Goal: Task Accomplishment & Management: Complete application form

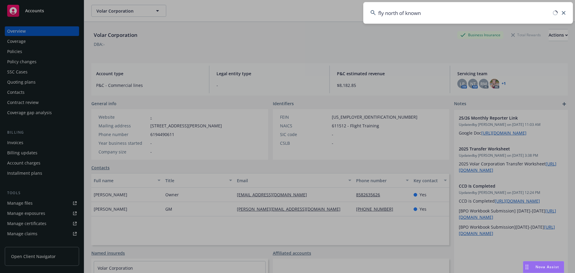
type input "fly north of known"
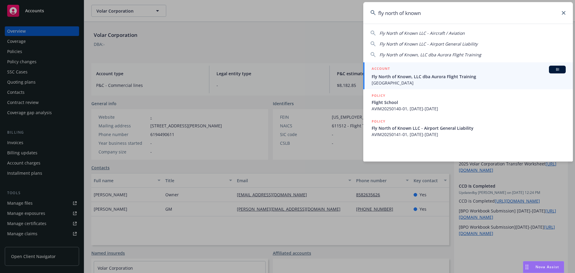
click at [455, 76] on span "Fly North of Known, LLC dba Aurora Flight Training" at bounding box center [469, 76] width 194 height 6
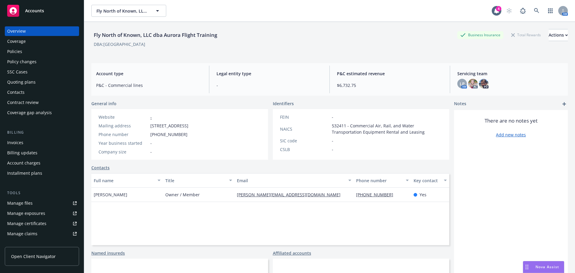
click at [14, 205] on div "Manage files" at bounding box center [19, 203] width 25 height 10
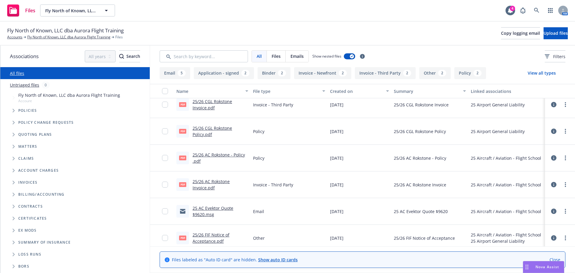
scroll to position [90, 0]
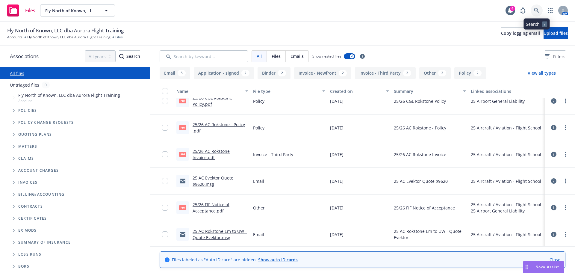
click at [539, 9] on icon at bounding box center [536, 10] width 5 height 5
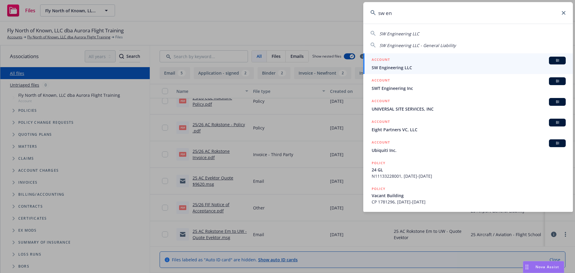
type input "sw en"
click at [404, 67] on span "SW Engineering LLC" at bounding box center [469, 67] width 194 height 6
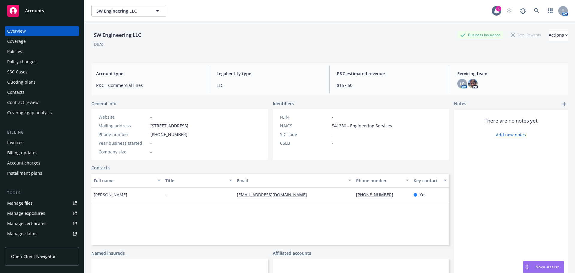
click at [17, 201] on div "Manage files" at bounding box center [19, 203] width 25 height 10
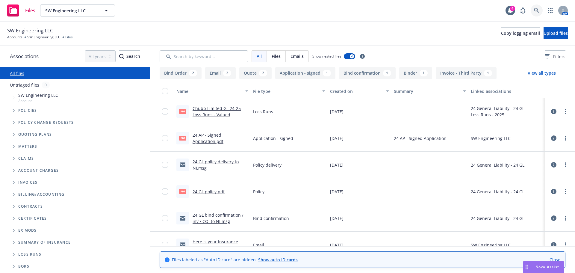
click at [537, 10] on icon at bounding box center [536, 10] width 5 height 5
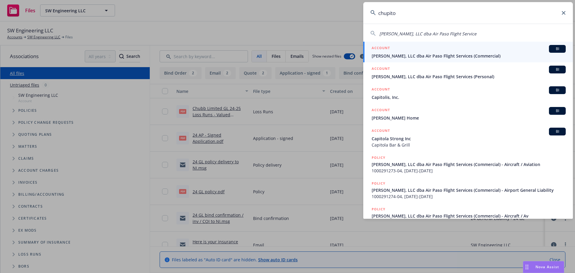
type input "chupito"
click at [438, 59] on link "ACCOUNT BI Chupito Sabrocito, LLC dba Air Paso Flight Services (Commercial)" at bounding box center [468, 52] width 210 height 21
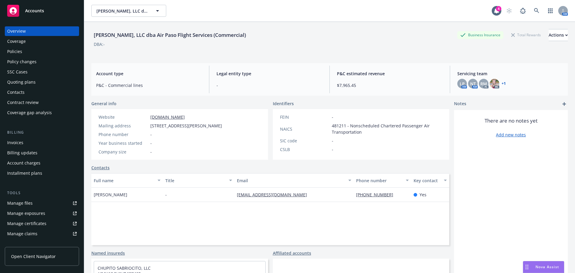
click at [22, 203] on div "Manage files" at bounding box center [19, 203] width 25 height 10
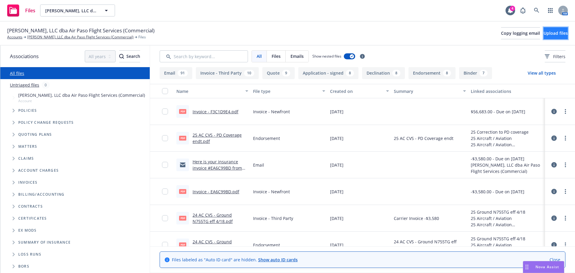
click at [544, 34] on span "Upload files" at bounding box center [556, 33] width 24 height 6
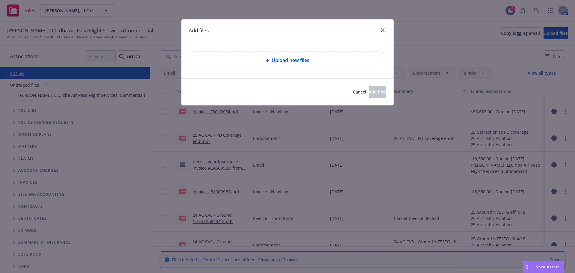
click at [289, 62] on span "Upload new files" at bounding box center [291, 60] width 38 height 7
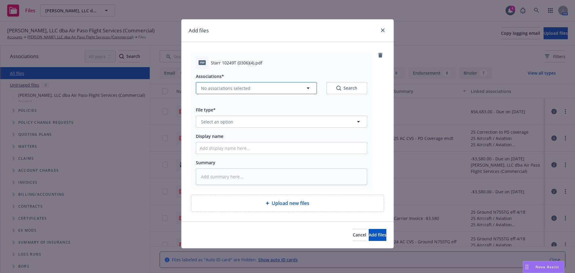
click at [235, 90] on span "No associations selected" at bounding box center [225, 88] width 49 height 6
type textarea "x"
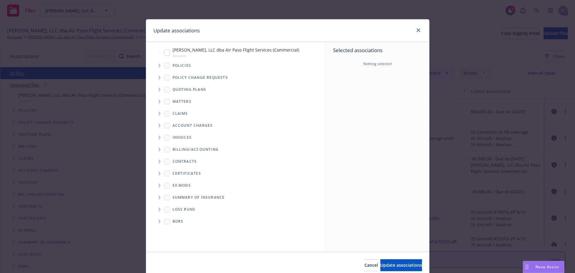
click at [159, 65] on icon "Tree Example" at bounding box center [160, 66] width 2 height 4
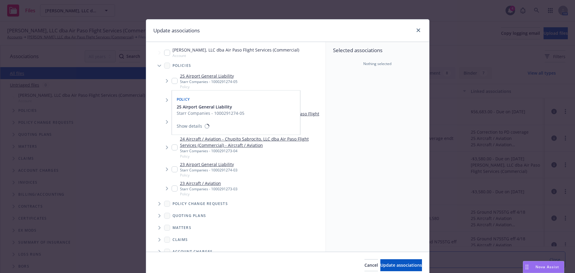
click at [180, 99] on span "Policy" at bounding box center [183, 99] width 13 height 5
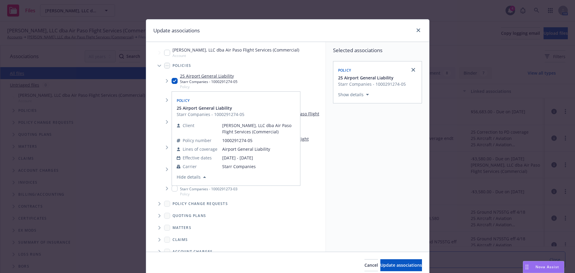
click at [162, 88] on div "25 Airport General Liability Starr Companies - 1000291274-05 Policy Policy 25 A…" at bounding box center [243, 81] width 166 height 19
click at [174, 81] on input "Tree Example" at bounding box center [175, 81] width 6 height 6
click at [286, 78] on div "25 Airport General Liability Starr Companies - 1000291274-05 Policy Policy 25 A…" at bounding box center [243, 81] width 166 height 19
click at [258, 82] on div "25 Airport General Liability Starr Companies - 1000291274-05 Policy Policy 25 A…" at bounding box center [243, 81] width 166 height 19
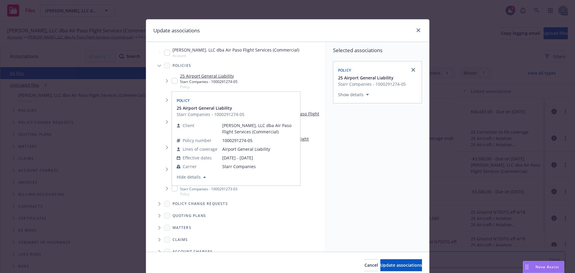
checkbox input "false"
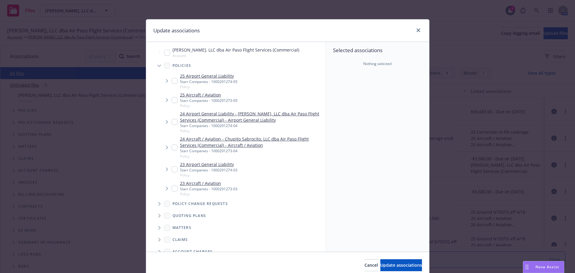
click at [173, 100] on input "Tree Example" at bounding box center [175, 100] width 6 height 6
checkbox input "true"
click at [381, 266] on span "Update associations" at bounding box center [402, 265] width 42 height 6
type textarea "x"
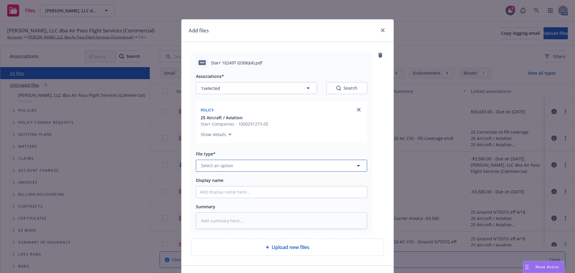
click at [227, 165] on span "Select an option" at bounding box center [217, 165] width 32 height 6
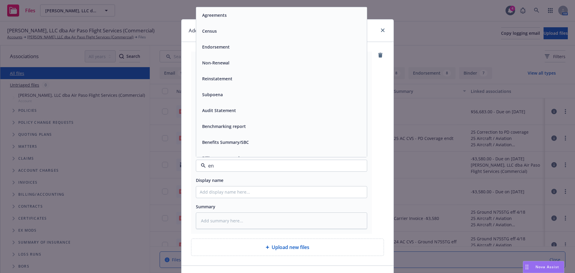
type input "enf"
type textarea "x"
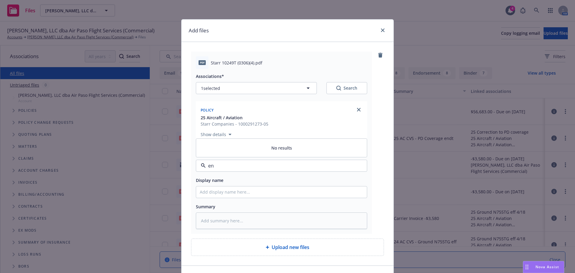
type input "end"
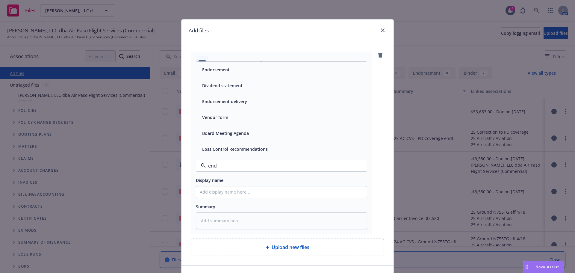
click at [244, 73] on div "Endorsement" at bounding box center [282, 69] width 164 height 9
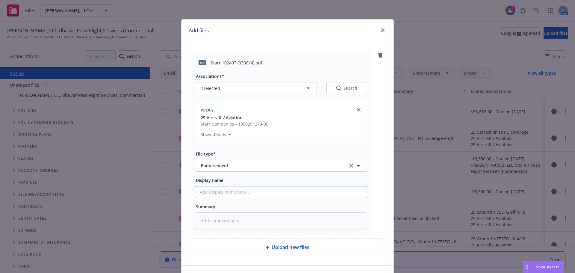
click at [227, 193] on input "Display name" at bounding box center [281, 191] width 171 height 11
type textarea "x"
type input "2"
type textarea "x"
type input "20"
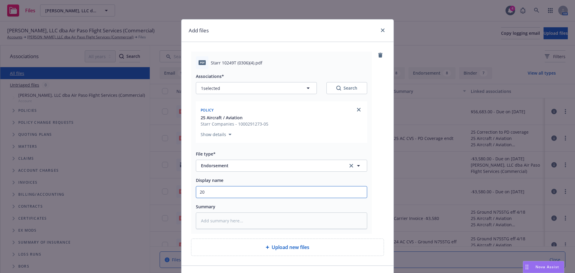
type textarea "x"
type input "202"
type textarea "x"
type input "2025"
type textarea "x"
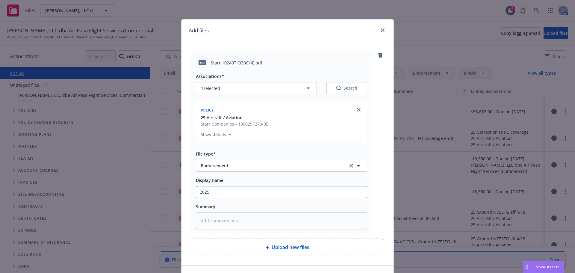
type input "2025"
type textarea "x"
type input "2025 P"
type textarea "x"
type input "2025 PD"
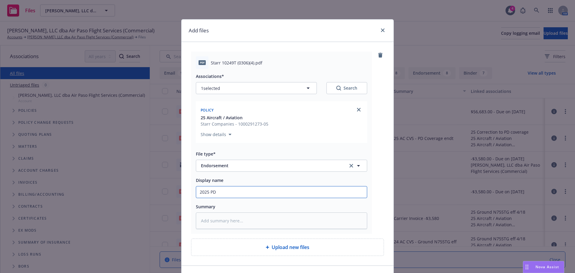
type textarea "x"
type input "2025 PD"
type textarea "x"
type input "2025 PD"
type textarea "x"
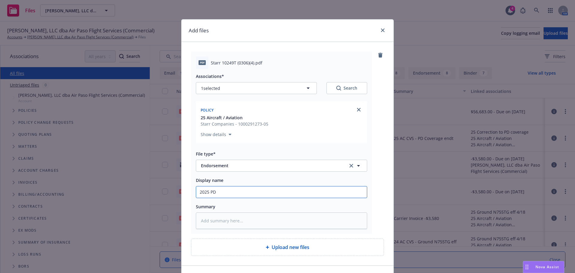
type input "2025 P"
type textarea "x"
type input "2025 C"
type textarea "x"
type input "2025 CV"
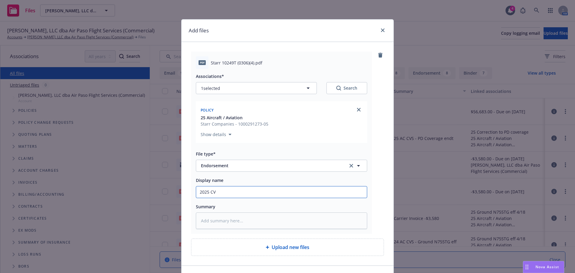
type textarea "x"
type input "2025 CV O"
type textarea "x"
type input "2025 CV OP"
type textarea "x"
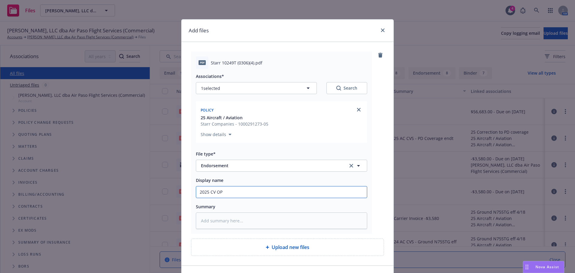
type input "2025 CV O"
type textarea "x"
type input "2025 CV O"
type textarea "x"
type input "2025 CV OP"
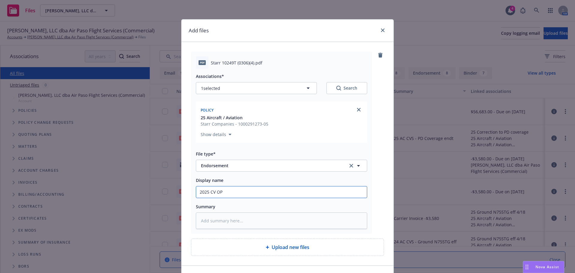
type textarea "x"
type input "2025 CV OPD"
type textarea "x"
type input "2025 CV OP"
type textarea "x"
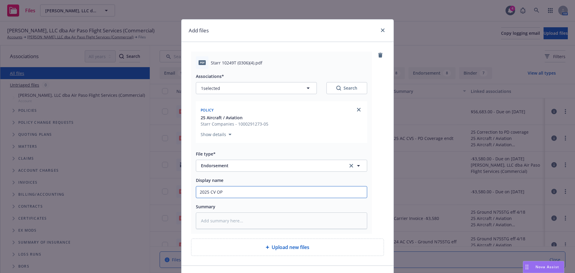
type input "2025 CV O"
type textarea "x"
type input "2025 CV"
type textarea "x"
type input "2025 CV O"
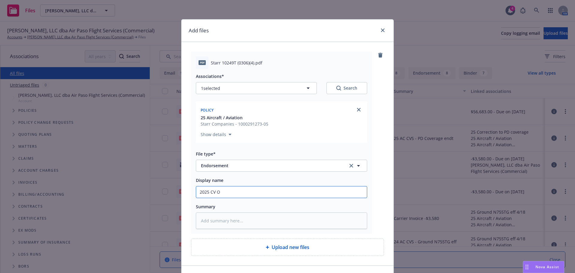
type textarea "x"
type input "2025 CV OO"
type textarea "x"
type input "2025 CV O"
type textarea "x"
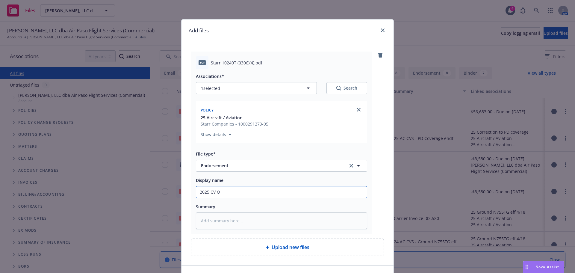
type input "2025 CV"
type textarea "x"
type input "2025 CV PD"
type textarea "x"
type input "2025 CV PD E"
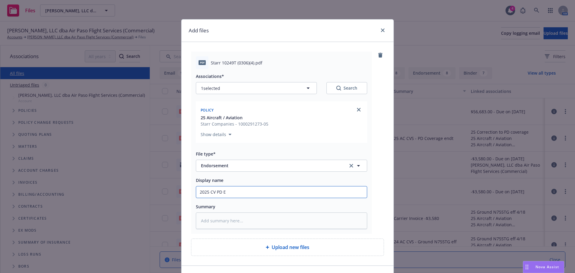
type textarea "x"
type input "2025 CV PD EW"
type textarea "x"
type input "2025 CV PD E"
type textarea "x"
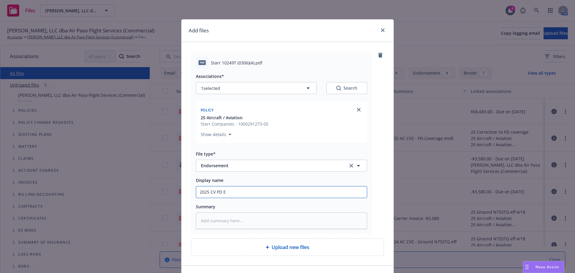
type input "2025 CV PD En"
type textarea "x"
type input "2025 CV PD End"
type textarea "x"
type input "2025 CV PD Endo"
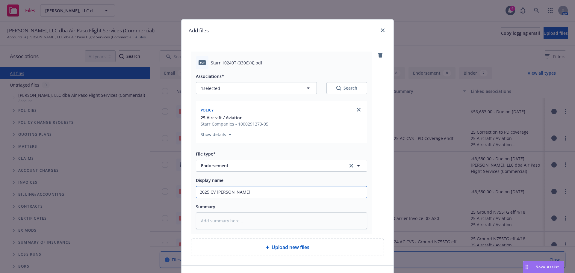
type textarea "x"
type input "2025 CV PD Endor"
type textarea "x"
type input "2025 CV PD Endors"
type textarea "x"
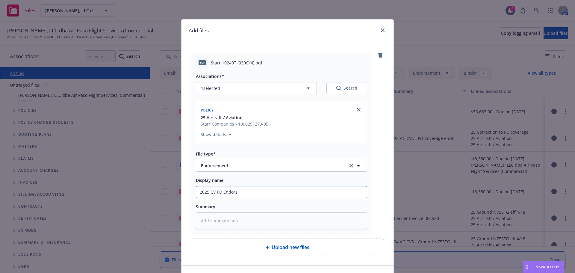
type input "2025 CV PD Endorse"
type textarea "x"
type input "2025 CV PD Endorsem"
type textarea "x"
type input "2025 CV PD Endorseme"
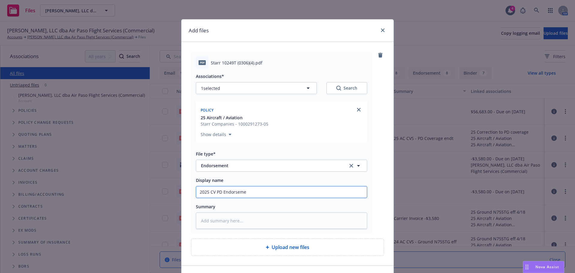
type textarea "x"
type input "2025 CV PD Endorsemen"
type textarea "x"
type input "2025 CV PD Endorsement"
type textarea "x"
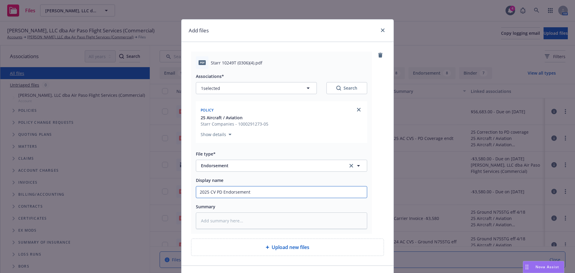
type input "2025 CV PD Endorsement N"
type textarea "x"
type input "2025 CV PD Endorsement NB"
type textarea "x"
type input "2025 CV PD Endorsement N"
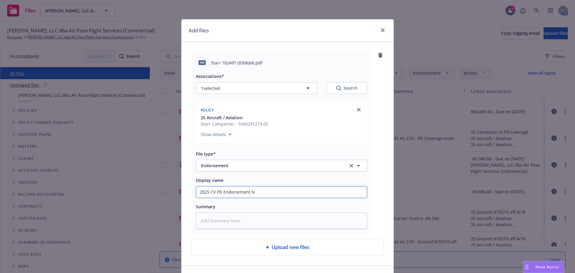
type textarea "x"
type input "2025 CV PD Endorsement N7"
type textarea "x"
type input "2025 CV PD Endorsement N75"
type textarea "x"
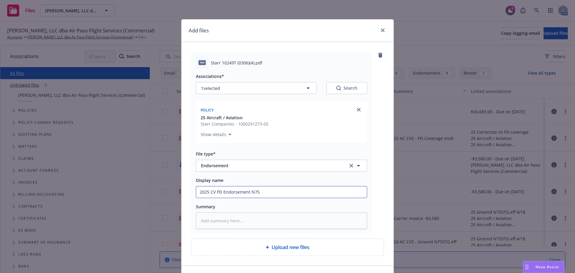
type input "2025 CV PD Endorsement N755"
type textarea "x"
type input "2025 CV PD Endorsement N755G"
type textarea "x"
type input "2025 CV PD Endorsement N755GT"
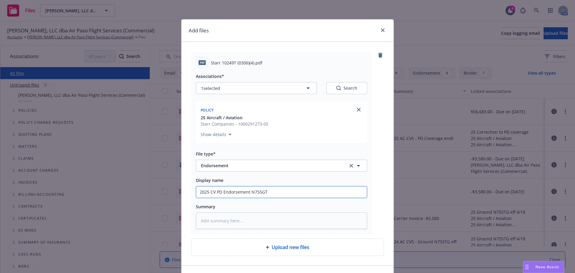
type textarea "x"
type input "2025 CV PD Endorsement N755G"
type textarea "x"
type input "2025 CV PD Endorsement N755"
type textarea "x"
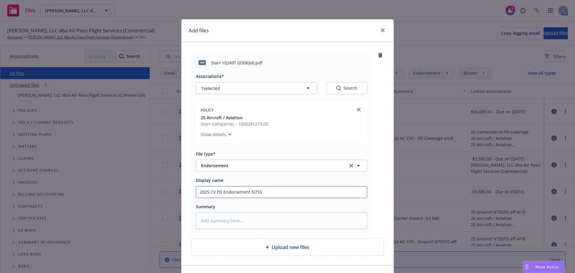
type input "2025 CV PD Endorsement N755T"
type textarea "x"
type input "2025 CV PD Endorsement N755TG"
type textarea "x"
type input "2025 CV PD Endorsement N755TG"
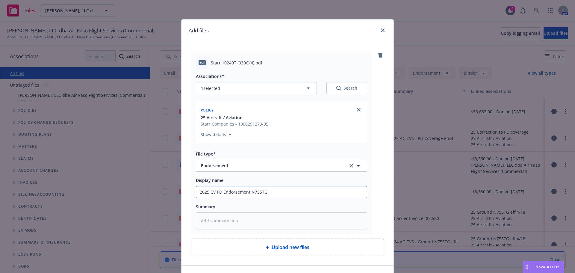
type textarea "x"
type input "2025 CV PD Endorsement N755TG $"
type textarea "x"
type input "2025 CV PD Endorsement N755TG $1"
type textarea "x"
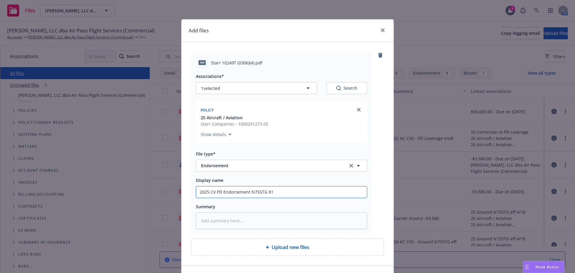
type input "2025 CV PD Endorsement N755TG $17"
type textarea "x"
type input "2025 CV PD Endorsement N755TG $170."
type textarea "x"
type input "2025 CV PD Endorsement N755TG $170.,"
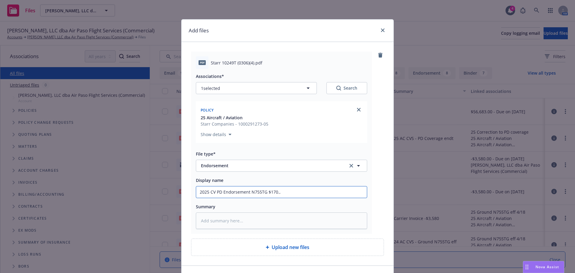
type textarea "x"
type input "2025 CV PD Endorsement N755TG $170."
type textarea "x"
type input "2025 CV PD Endorsement N755TG $170"
type textarea "x"
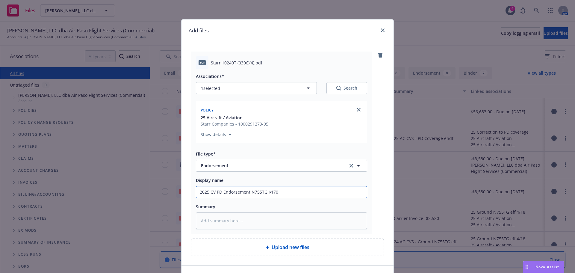
type input "2025 CV PD Endorsement N755TG $170 ,"
type textarea "x"
type input "2025 CV PD Endorsement N755TG $170"
type textarea "x"
type input "2025 CV PD Endorsement N755TG $170 0"
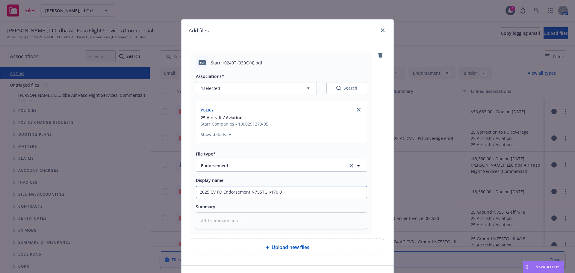
type textarea "x"
type input "2025 CV PD Endorsement N755TG $170 00"
type textarea "x"
type input "2025 CV PD Endorsement N755TG $170 000"
type textarea "x"
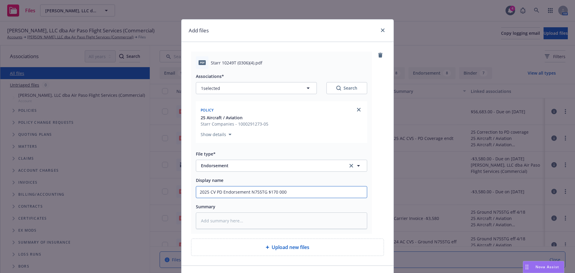
type input "2025 CV PD Endorsement N755TG $170 00"
type textarea "x"
type input "2025 CV PD Endorsement N755TG $170 0"
type textarea "x"
type input "2025 CV PD Endorsement N755TG $170"
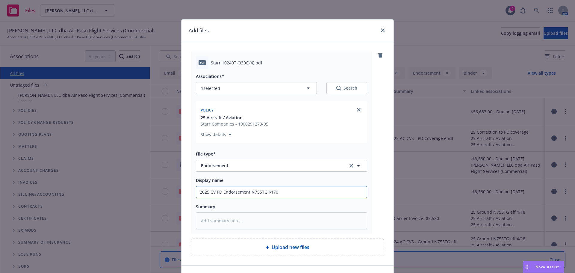
type textarea "x"
type input "2025 CV PD Endorsement N755TG $170"
type textarea "x"
type input "2025 CV PD Endorsement N755TG $170,"
type textarea "x"
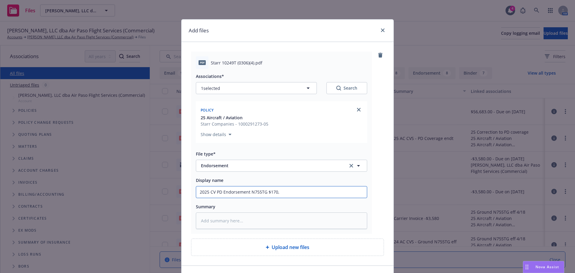
type input "2025 CV PD Endorsement N755TG $170,0"
type textarea "x"
type input "2025 CV PD Endorsement N755TG $170,00"
type textarea "x"
click at [227, 193] on input "2025 CV PD Endorsement N755TG $170,000" at bounding box center [281, 191] width 171 height 11
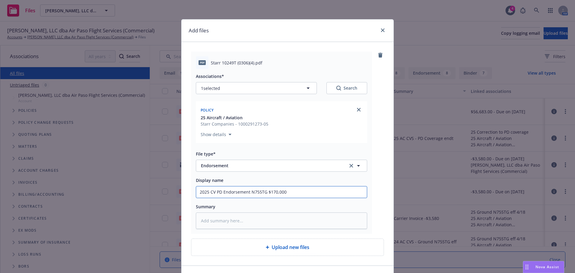
click at [227, 193] on input "2025 CV PD Endorsement N755TG $170,000" at bounding box center [281, 191] width 171 height 11
type input "2025 CV PD Endorsement N755TG $170,000"
click at [229, 223] on textarea at bounding box center [281, 220] width 171 height 16
paste textarea "2025 CV PD Endorsement N755TG $170,000"
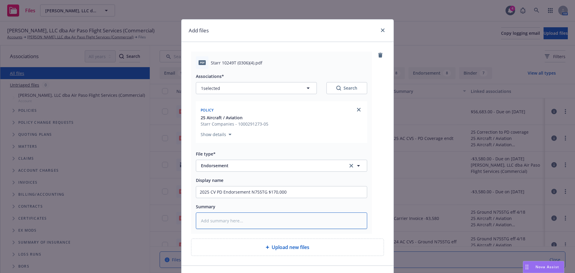
type textarea "x"
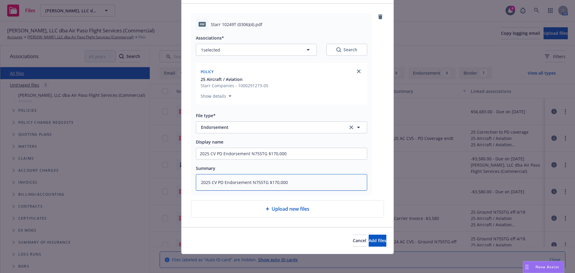
scroll to position [39, 0]
type textarea "2025 CV PD Endorsement N755TG $170,000"
click at [304, 208] on span "Upload new files" at bounding box center [291, 208] width 38 height 7
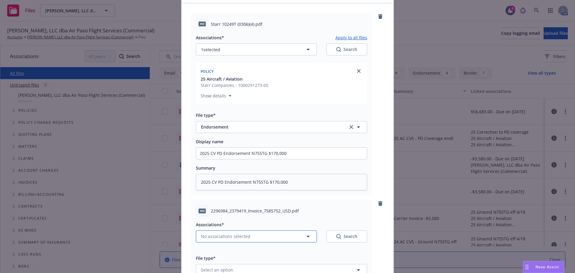
click at [251, 237] on button "No associations selected" at bounding box center [256, 236] width 121 height 12
type textarea "x"
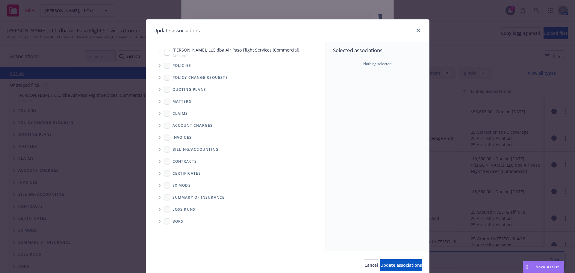
click at [159, 65] on icon "Tree Example" at bounding box center [160, 66] width 2 height 4
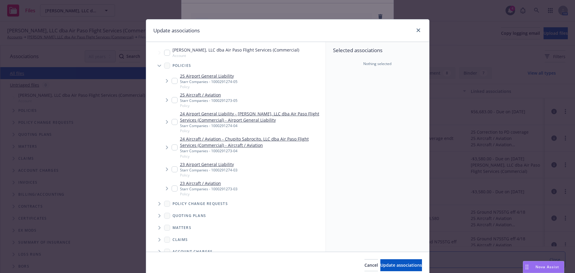
click at [176, 98] on div "25 Aircraft / Aviation Starr Companies - 1000291273-05 Policy" at bounding box center [205, 100] width 66 height 16
checkbox input "true"
click at [381, 264] on span "Update associations" at bounding box center [402, 265] width 42 height 6
type textarea "x"
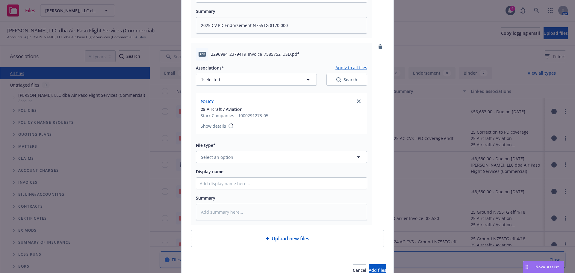
scroll to position [218, 0]
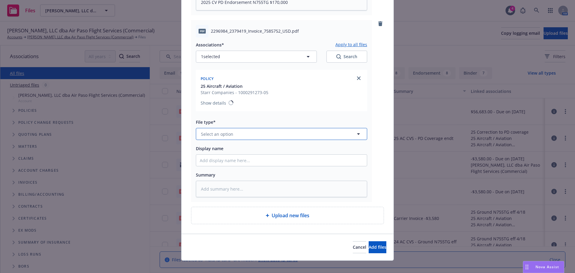
click at [217, 133] on span "Select an option" at bounding box center [217, 134] width 32 height 6
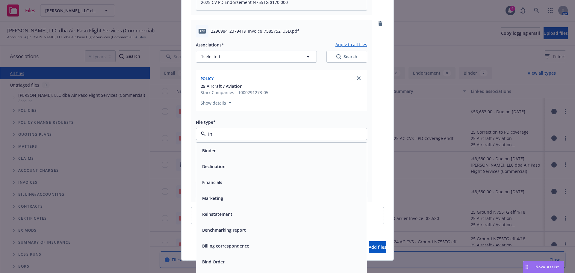
type input "inv"
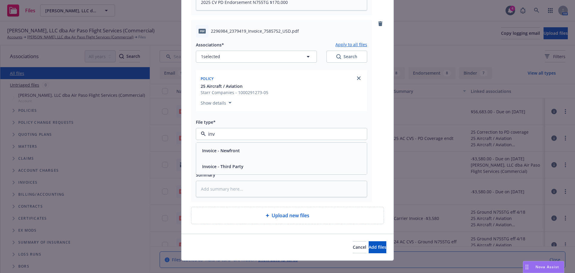
click at [237, 170] on span "Invoice - Third Party" at bounding box center [222, 166] width 41 height 6
paste input "2025 CV PD Endorsement N755TG $170,000"
type textarea "x"
type input "2025 CV PD Endorsement N755TG $170,000"
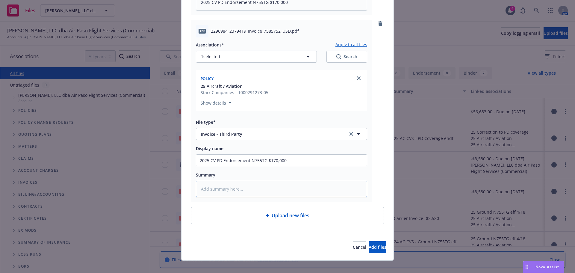
paste textarea "2025 CV PD Endorsement N755TG $170,000"
type textarea "x"
type textarea "2025 CV PD Endorsement N755TG $170,000"
drag, startPoint x: 294, startPoint y: 159, endPoint x: 281, endPoint y: 159, distance: 13.2
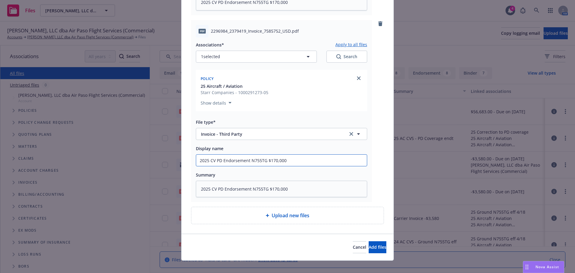
drag, startPoint x: 248, startPoint y: 159, endPoint x: 221, endPoint y: 161, distance: 26.4
type textarea "x"
type input "2025 CV PD I N755TG $170,000"
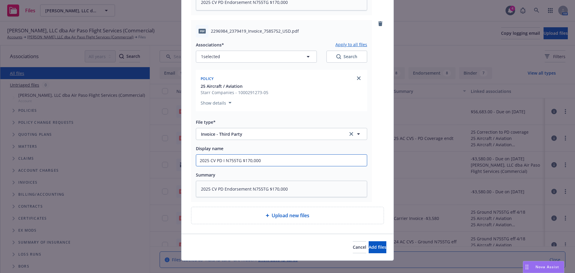
type textarea "x"
type input "2025 CV PD In N755TG $170,000"
type textarea "x"
type input "2025 CV PD Inv N755TG $170,000"
type textarea "x"
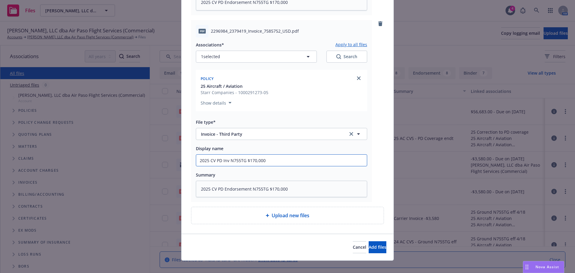
type input "2025 CV PD Invo N755TG $170,000"
type textarea "x"
type input "2025 CV PD Invoic N755TG $170,000"
type textarea "x"
type input "2025 CV PD Invoice N755TG $170,000"
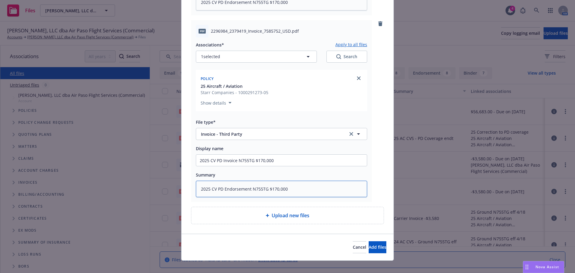
drag, startPoint x: 249, startPoint y: 188, endPoint x: 224, endPoint y: 188, distance: 25.5
click at [224, 188] on textarea "2025 CV PD Endorsement N755TG $170,000" at bounding box center [281, 189] width 171 height 16
type textarea "x"
type textarea "2025 CV PD I N755TG $170,000"
type textarea "x"
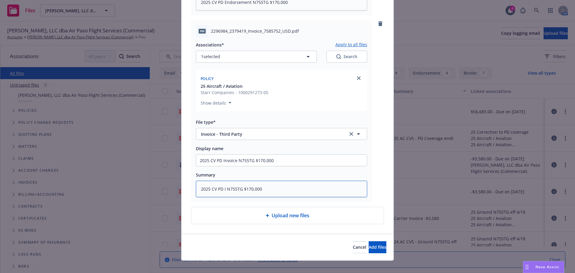
type textarea "2025 CV PD In N755TG $170,000"
type textarea "x"
type textarea "2025 CV PD Inv N755TG $170,000"
type textarea "x"
type textarea "2025 CV PD Invo N755TG $170,000"
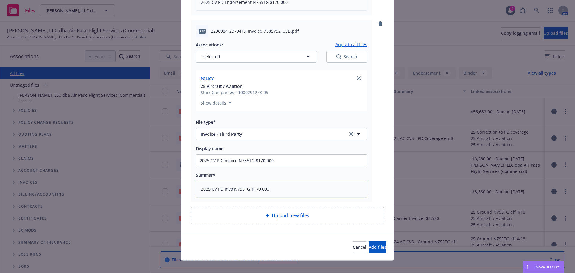
type textarea "x"
type textarea "2025 CV PD Invoic N755TG $170,000"
type textarea "x"
type textarea "2025 CV PD Invoice N755TG $170,000"
click at [382, 250] on button "Add files" at bounding box center [378, 247] width 18 height 12
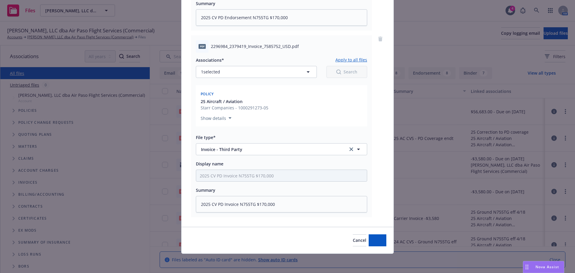
scroll to position [203, 0]
type textarea "x"
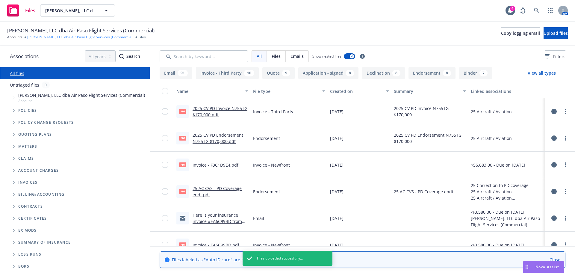
click at [61, 36] on link "Chupito Sabrocito, LLC dba Air Paso Flight Services (Commercial)" at bounding box center [80, 36] width 106 height 5
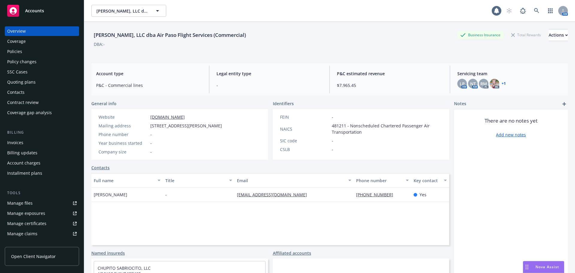
click at [10, 46] on div "Overview Coverage Policies Policy changes SSC Cases Quoting plans Contacts Cont…" at bounding box center [42, 71] width 74 height 91
click at [9, 49] on div "Policies" at bounding box center [14, 52] width 15 height 10
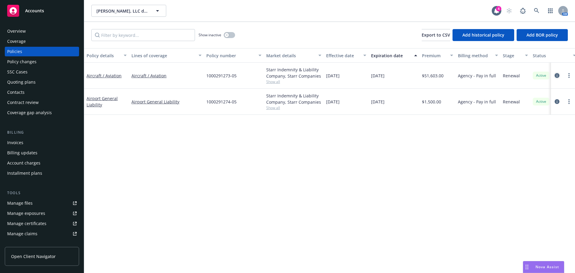
click at [558, 74] on icon "circleInformation" at bounding box center [557, 75] width 5 height 5
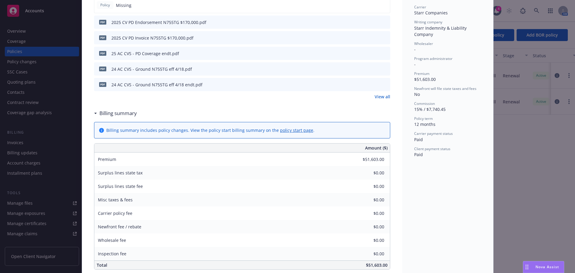
scroll to position [300, 0]
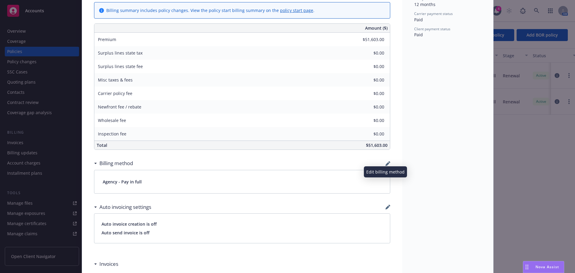
click at [386, 164] on icon "button" at bounding box center [388, 163] width 5 height 5
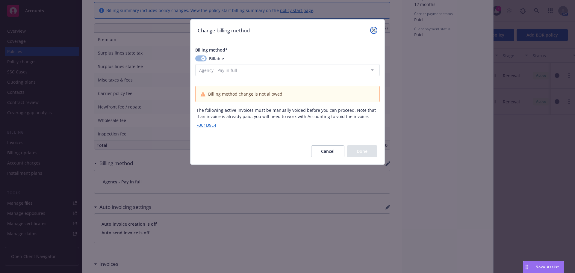
click at [373, 31] on icon "close" at bounding box center [374, 30] width 4 height 4
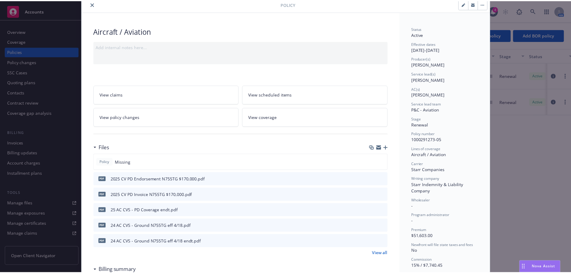
scroll to position [0, 0]
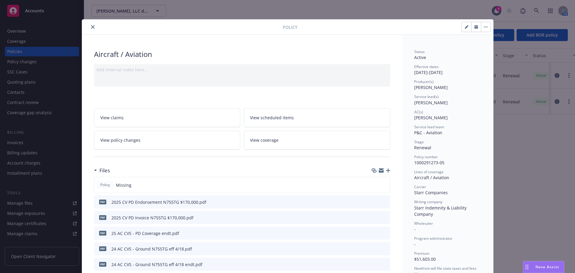
click at [89, 26] on button "close" at bounding box center [92, 26] width 7 height 7
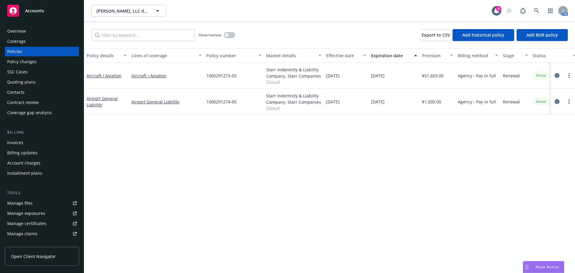
click at [30, 59] on div "Policy changes" at bounding box center [21, 62] width 29 height 10
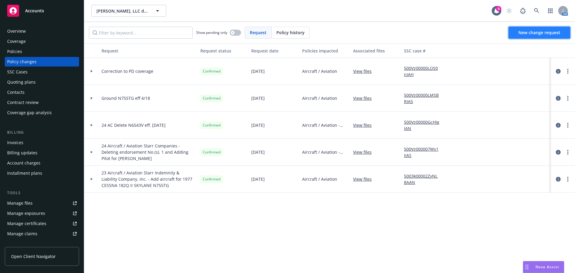
click at [540, 32] on span "New change request" at bounding box center [540, 33] width 42 height 6
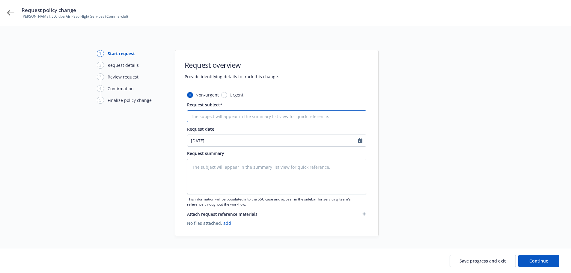
click at [213, 120] on input "Request subject*" at bounding box center [276, 116] width 179 height 12
paste input "2025 CV PD Endorsement N755TG $170,000"
type textarea "x"
type input "2025 CV PD Endorsement N755TG $170,000"
drag, startPoint x: 208, startPoint y: 116, endPoint x: 173, endPoint y: 116, distance: 35.1
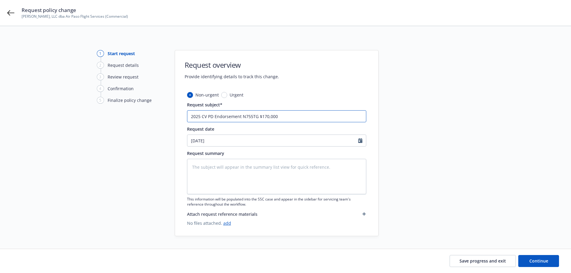
click at [173, 116] on div "1 Start request 2 Request details 3 Review request 4 Confirmation 5 Finalize po…" at bounding box center [285, 143] width 556 height 186
type textarea "x"
type input "PD Endorsement N755TG $170,000"
type textarea "x"
type input "PD Endorsement N755TG $170,000"
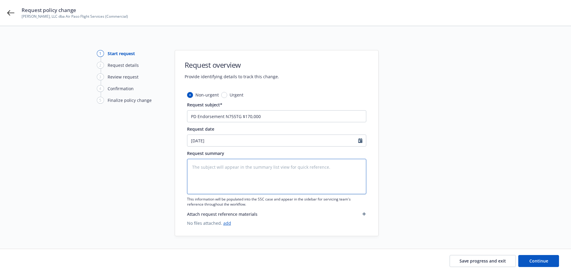
click at [229, 183] on textarea at bounding box center [276, 176] width 179 height 35
paste textarea "2025 CV PD Endorsement N755TG $170,000"
type textarea "x"
type textarea "2025 CV PD Endorsement N755TG $170,000"
type textarea "x"
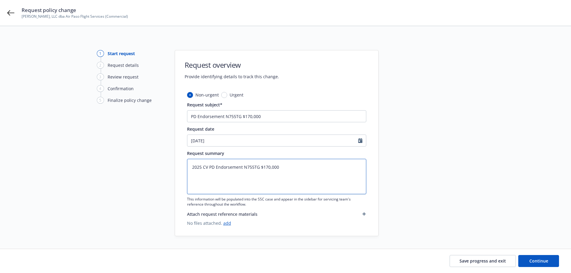
type textarea "2025 CV PD Endorsement N755TG $170,000"
type textarea "x"
type textarea "2025 CV PD Endorsement N755TG $170,000 E"
type textarea "x"
type textarea "2025 CV PD Endorsement N755TG $170,000 Ef"
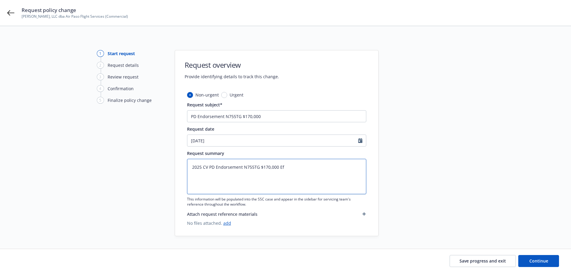
type textarea "x"
type textarea "2025 CV PD Endorsement N755TG $170,000 Eff"
type textarea "x"
type textarea "2025 CV PD Endorsement N755TG $170,000 Effe"
type textarea "x"
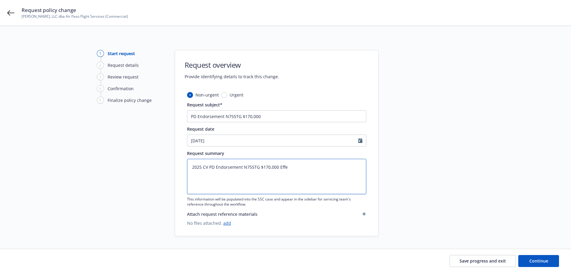
type textarea "2025 CV PD Endorsement N755TG $170,000 Effec"
type textarea "x"
type textarea "2025 CV PD Endorsement N755TG $170,000 Effecti"
type textarea "x"
type textarea "2025 CV PD Endorsement N755TG $170,000 Effectiv"
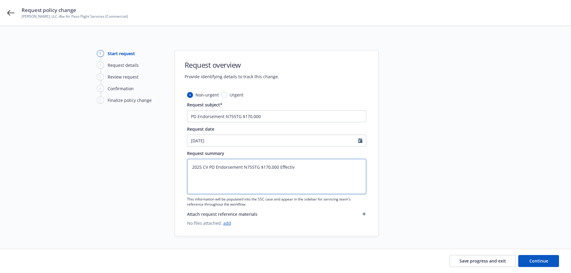
type textarea "x"
type textarea "2025 CV PD Endorsement N755TG $170,000 Effective"
type textarea "x"
type textarea "2025 CV PD Endorsement N755TG $170,000 Effective 8"
type textarea "x"
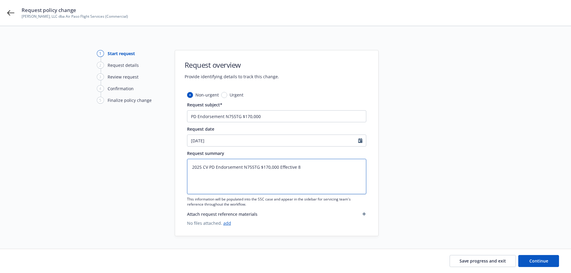
type textarea "2025 CV PD Endorsement N755TG $170,000 Effective 8/"
type textarea "x"
type textarea "2025 CV PD Endorsement N755TG $170,000 Effective 8/1"
type textarea "x"
type textarea "2025 CV PD Endorsement N755TG $170,000 Effective 8/12"
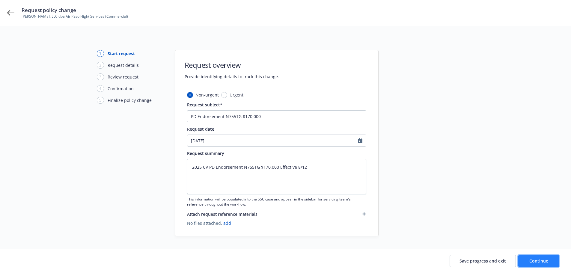
click at [539, 264] on button "Continue" at bounding box center [538, 261] width 41 height 12
type textarea "x"
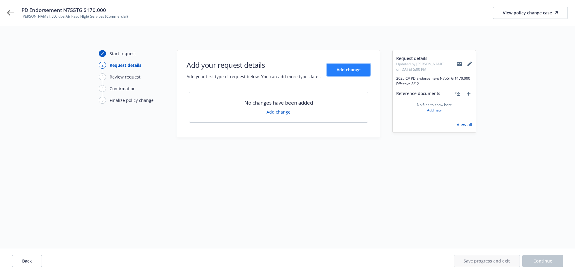
click at [338, 74] on button "Add change" at bounding box center [349, 70] width 44 height 12
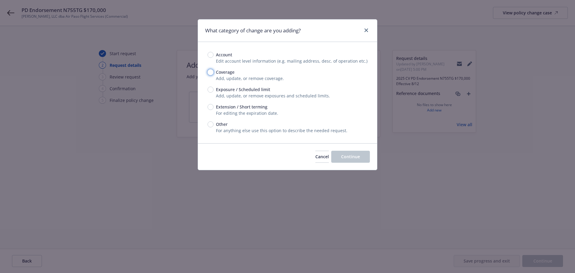
click at [208, 74] on input "Coverage" at bounding box center [211, 72] width 6 height 6
radio input "true"
click at [349, 156] on span "Continue" at bounding box center [350, 157] width 19 height 6
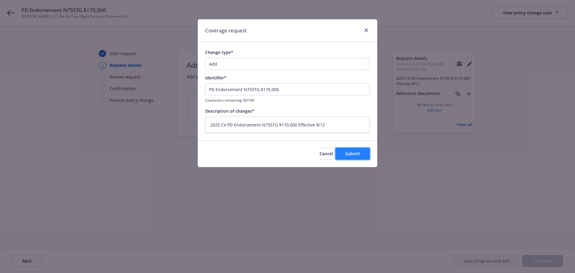
click at [352, 156] on span "Submit" at bounding box center [352, 154] width 15 height 6
type textarea "x"
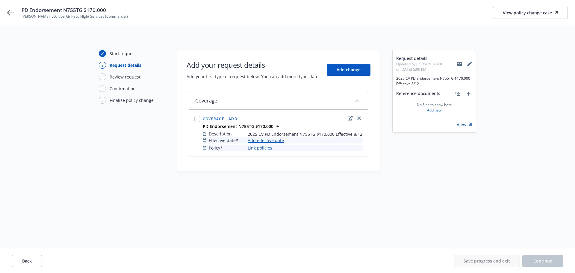
click at [274, 140] on link "Add effective date" at bounding box center [266, 140] width 36 height 6
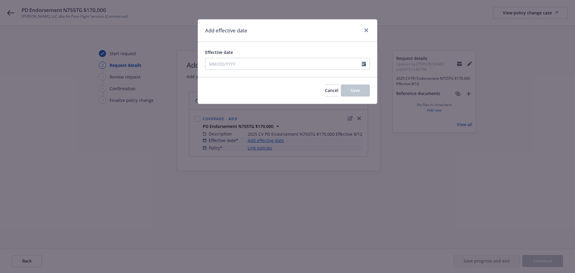
click at [294, 71] on div "Effective date" at bounding box center [287, 59] width 179 height 35
select select "8"
click at [295, 67] on input "Effective date" at bounding box center [284, 63] width 156 height 11
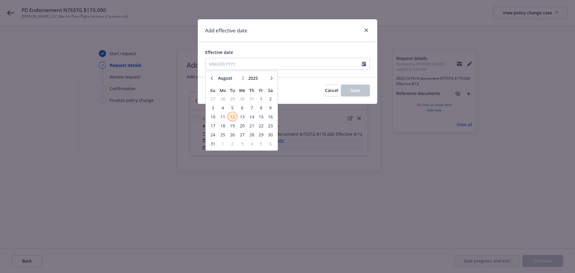
click at [236, 116] on span "12" at bounding box center [233, 116] width 8 height 7
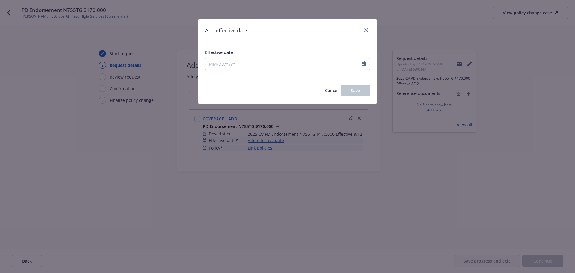
type input "08/12/2025"
click at [363, 87] on button "Save" at bounding box center [355, 90] width 29 height 12
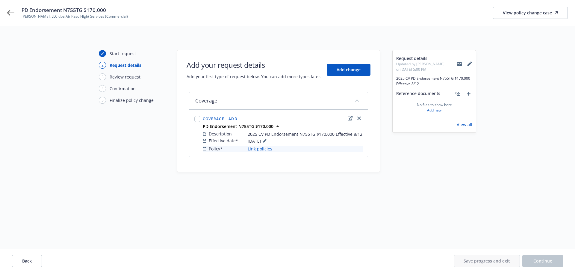
click at [270, 149] on link "Link policies" at bounding box center [260, 149] width 25 height 6
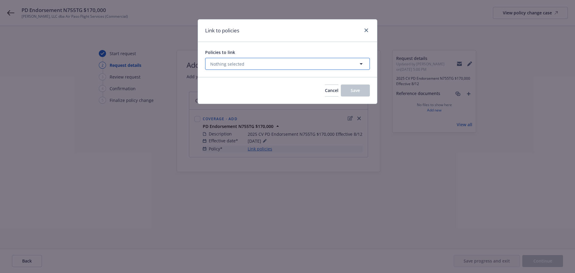
click at [241, 62] on span "Nothing selected" at bounding box center [227, 64] width 34 height 6
select select "ACTIVE"
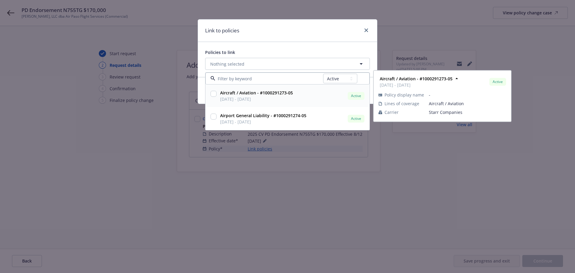
click at [216, 91] on input "checkbox" at bounding box center [214, 94] width 6 height 6
checkbox input "true"
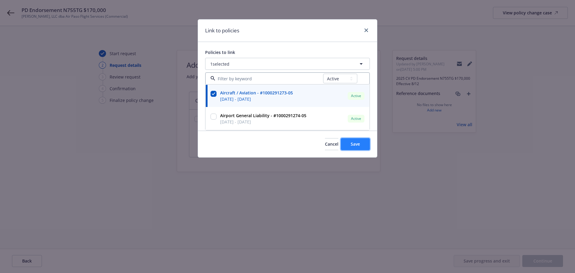
click at [354, 145] on span "Save" at bounding box center [355, 144] width 9 height 6
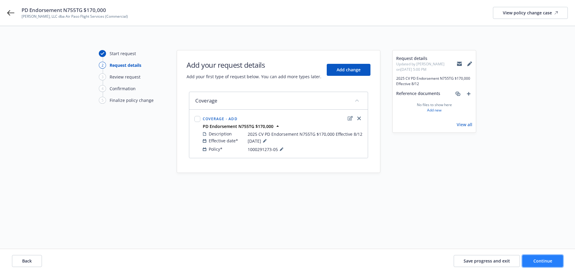
click at [542, 259] on span "Continue" at bounding box center [543, 261] width 19 height 6
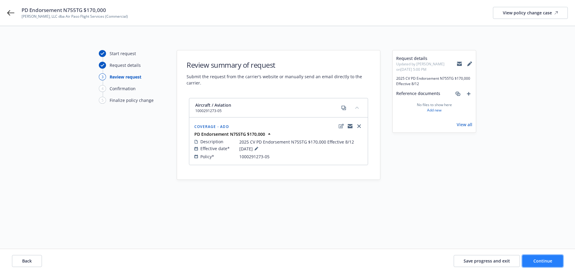
click at [550, 261] on span "Continue" at bounding box center [543, 261] width 19 height 6
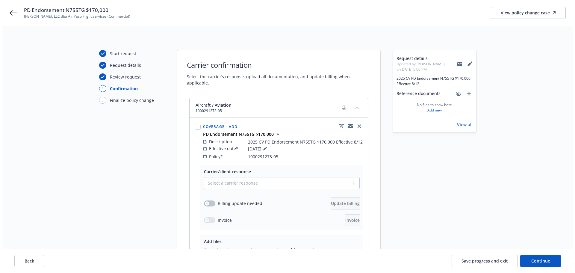
scroll to position [60, 0]
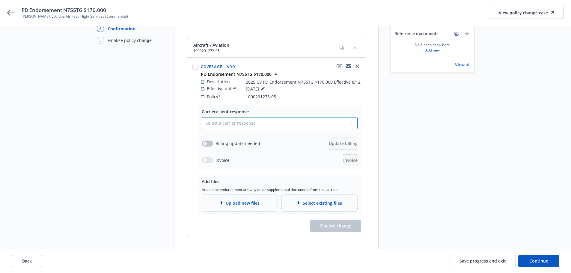
click at [242, 120] on select "Select a carrier response Accepted Accepted with revision No endorsement needed…" at bounding box center [280, 123] width 156 height 12
select select "ACCEPTED"
click at [202, 117] on select "Select a carrier response Accepted Accepted with revision No endorsement needed…" at bounding box center [280, 123] width 156 height 12
click at [208, 141] on button "button" at bounding box center [207, 144] width 11 height 6
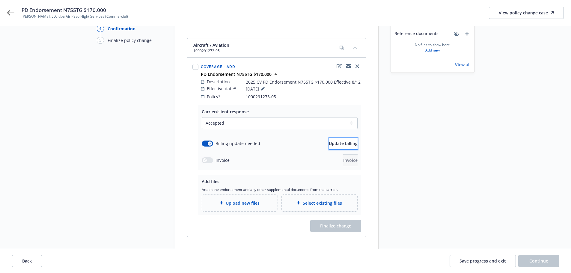
click at [330, 141] on span "Update billing" at bounding box center [343, 144] width 29 height 6
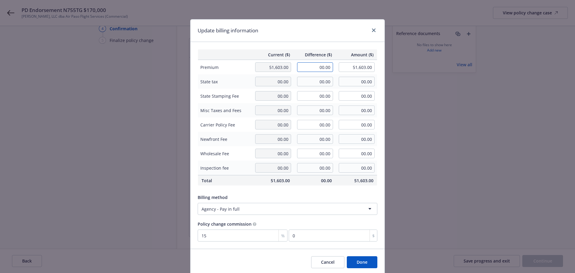
click at [308, 68] on input "00.00" at bounding box center [315, 67] width 36 height 10
type input "2,305.00"
type input "53,908.00"
type input "345.75"
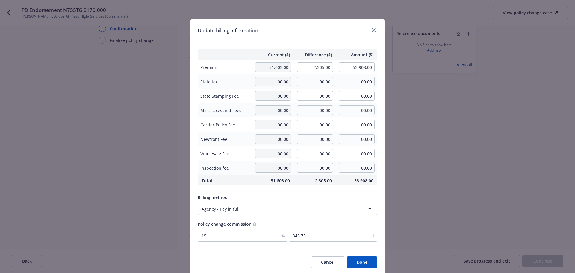
click at [283, 33] on div "Update billing information" at bounding box center [288, 30] width 194 height 22
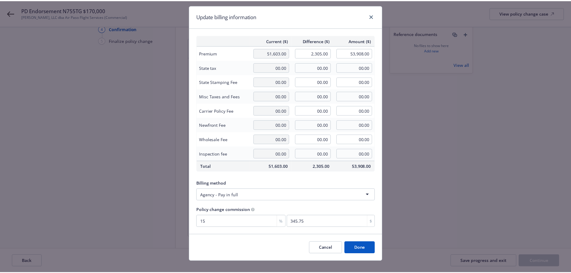
scroll to position [22, 0]
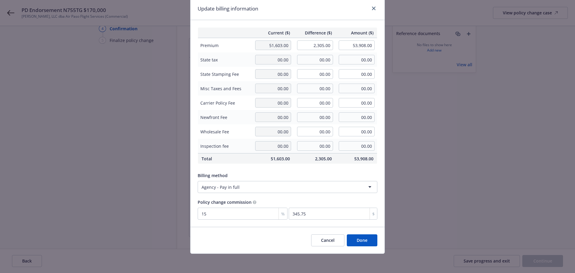
click at [367, 239] on button "Done" at bounding box center [362, 240] width 31 height 12
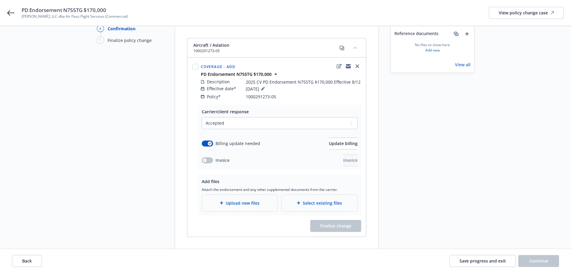
click at [248, 200] on span "Upload new files" at bounding box center [243, 203] width 34 height 6
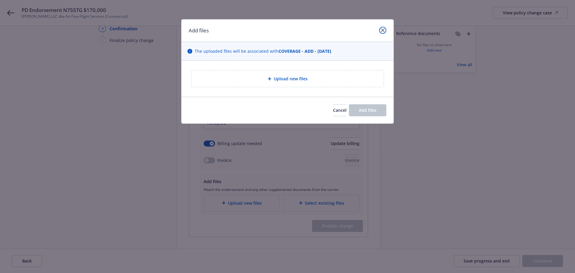
click at [378, 31] on div at bounding box center [382, 31] width 10 height 8
click at [384, 30] on icon "close" at bounding box center [383, 30] width 4 height 4
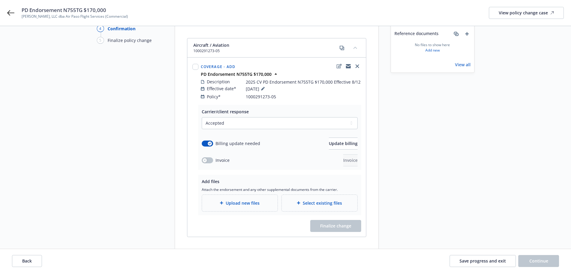
click at [313, 203] on div "Select existing files" at bounding box center [320, 203] width 76 height 16
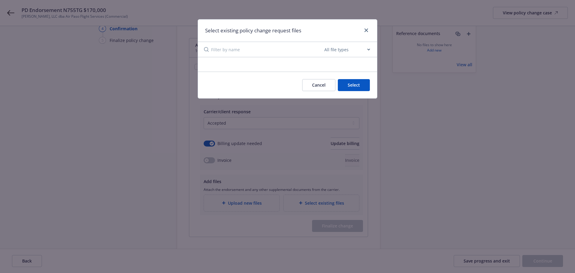
click at [327, 88] on button "Cancel" at bounding box center [318, 85] width 33 height 12
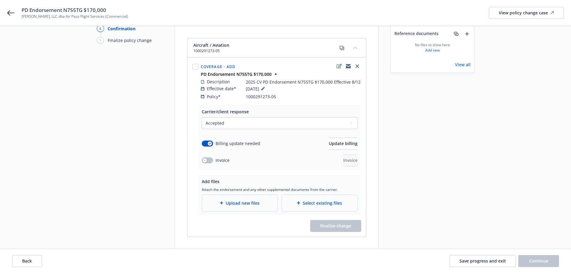
click at [260, 195] on div "Upload new files" at bounding box center [240, 203] width 76 height 16
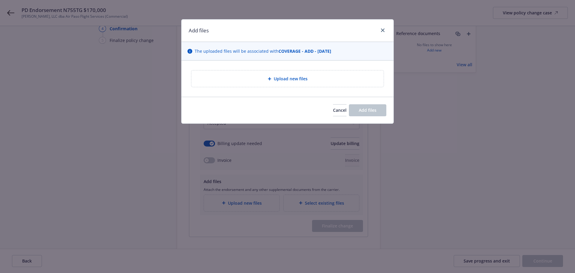
click at [355, 172] on div "Add files The uploaded files will be associated with COVERAGE - ADD - 08/12/202…" at bounding box center [287, 136] width 575 height 273
click at [281, 76] on span "Upload new files" at bounding box center [291, 79] width 34 height 6
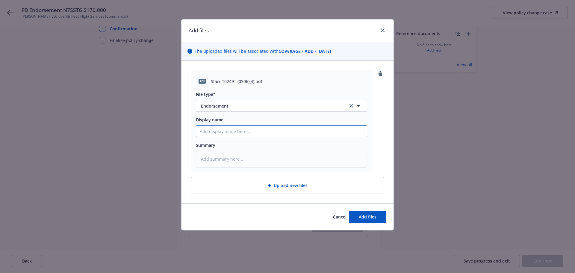
click at [228, 131] on input "Display name" at bounding box center [281, 131] width 171 height 11
paste input "2025 CV PD Endorsement N755TG $170,000"
type textarea "x"
type input "2025 CV PD Endorsement N755TG $170,000"
click at [236, 157] on textarea at bounding box center [281, 159] width 171 height 16
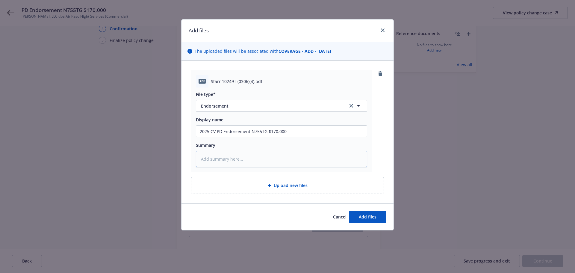
paste textarea "2025 CV PD Endorsement N755TG $170,000"
type textarea "x"
type textarea "2025 CV PD Endorsement N755TG $170,000"
click at [369, 221] on button "Add files" at bounding box center [367, 217] width 37 height 12
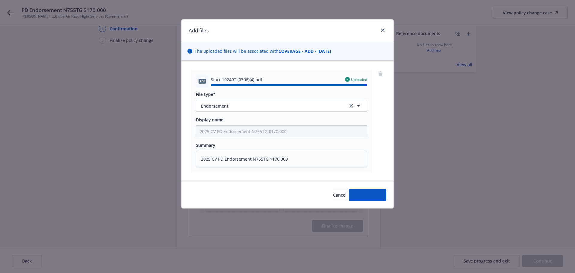
type textarea "x"
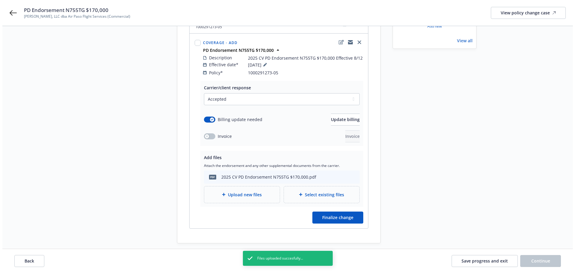
scroll to position [96, 0]
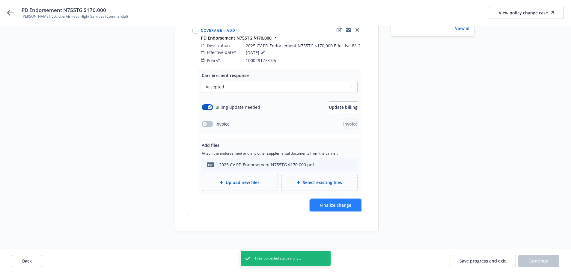
click at [322, 202] on button "Finalize change" at bounding box center [335, 205] width 51 height 12
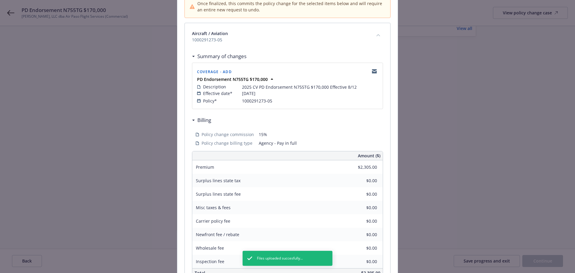
scroll to position [132, 0]
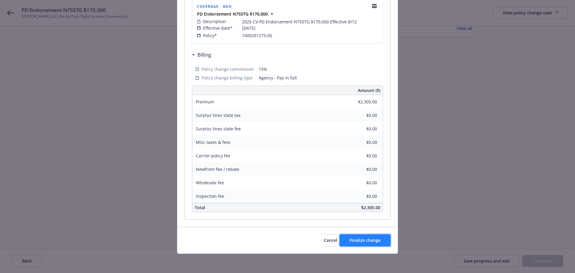
click at [368, 242] on span "Finalize change" at bounding box center [365, 240] width 31 height 6
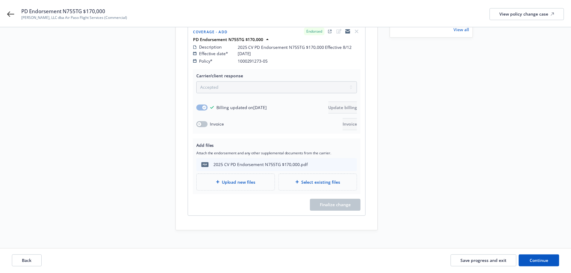
scroll to position [96, 0]
click at [551, 261] on button "Continue" at bounding box center [538, 261] width 41 height 12
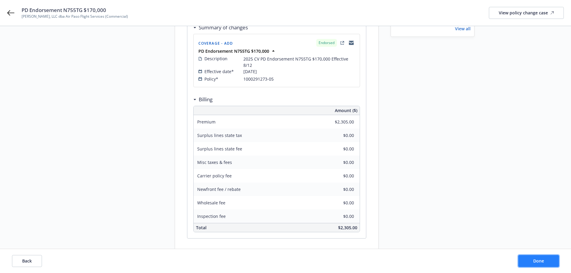
click at [547, 264] on button "Done" at bounding box center [538, 261] width 41 height 12
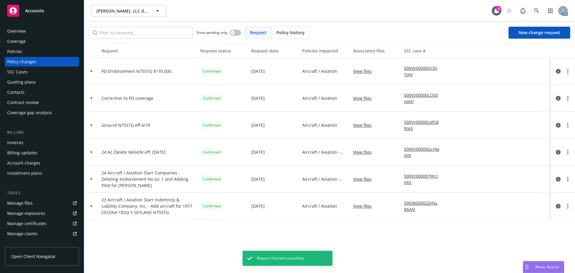
click at [15, 145] on div "Invoices" at bounding box center [15, 143] width 16 height 10
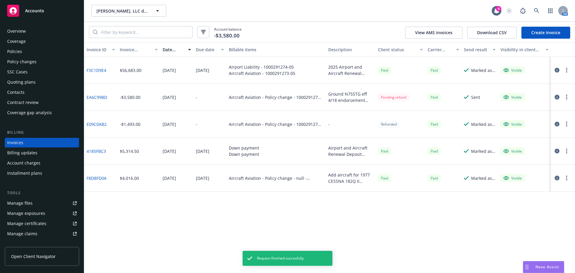
click at [536, 34] on link "Create Invoice" at bounding box center [546, 33] width 49 height 12
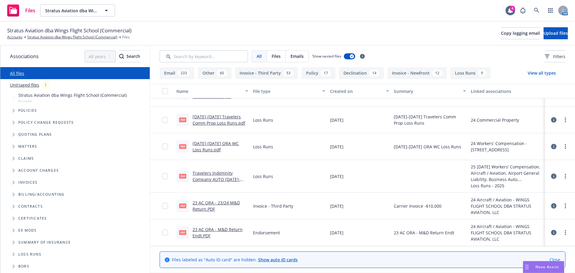
scroll to position [839, 0]
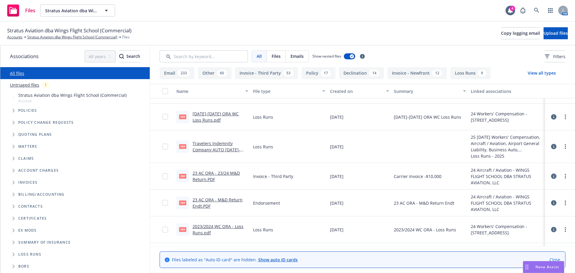
click at [471, 73] on button "Loss Runs 9" at bounding box center [471, 73] width 40 height 12
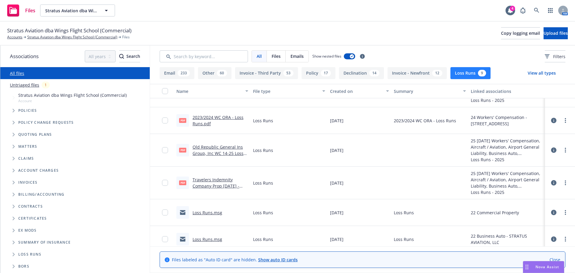
scroll to position [109, 0]
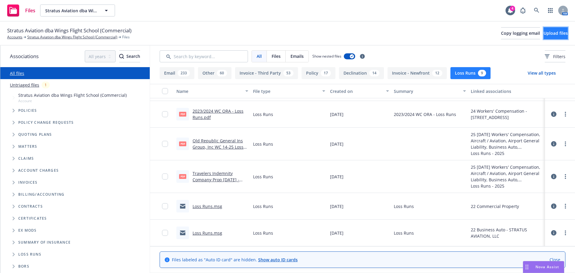
click at [557, 37] on button "Upload files" at bounding box center [556, 33] width 24 height 12
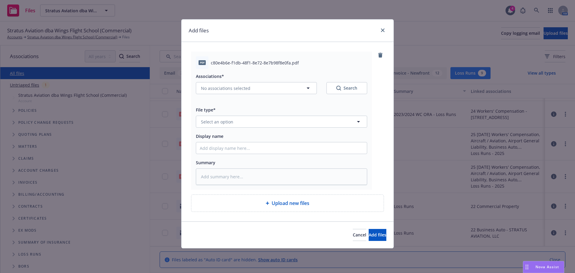
click at [262, 59] on div "pdf c80e4b6e-f1db-48f1-8e72-8e7b98f8e0fa.pdf" at bounding box center [281, 62] width 171 height 13
click at [273, 92] on button "No associations selected" at bounding box center [256, 88] width 121 height 12
type textarea "x"
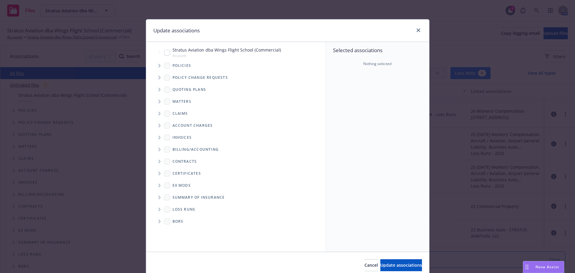
click at [155, 63] on span "Tree Example" at bounding box center [160, 66] width 10 height 10
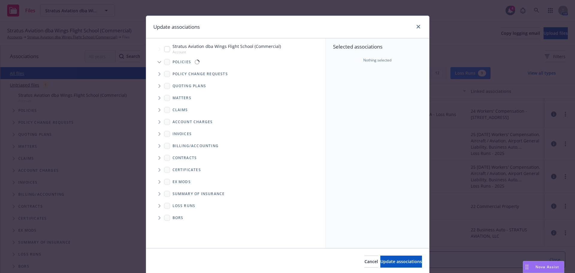
scroll to position [0, 0]
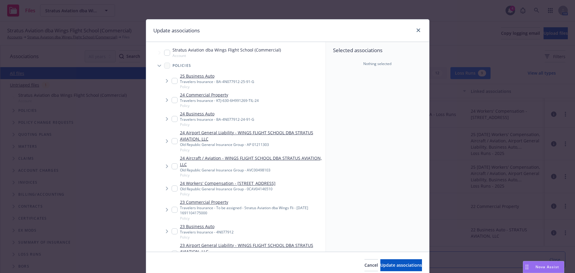
click at [174, 166] on input "Tree Example" at bounding box center [175, 166] width 6 height 6
checkbox input "true"
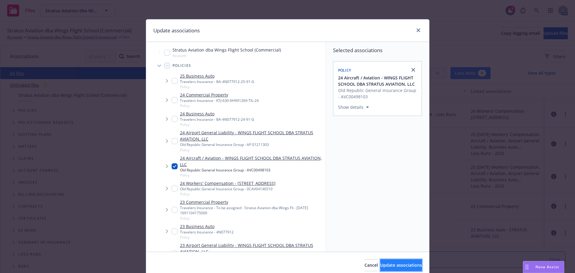
click at [385, 267] on span "Update associations" at bounding box center [402, 265] width 42 height 6
type textarea "x"
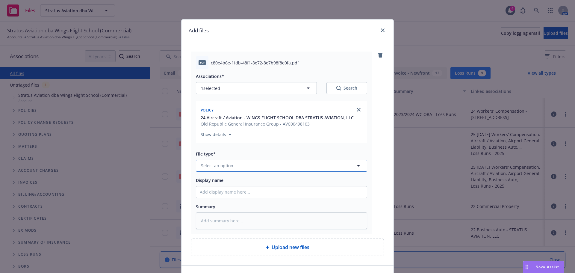
click at [237, 167] on button "Select an option" at bounding box center [281, 166] width 171 height 12
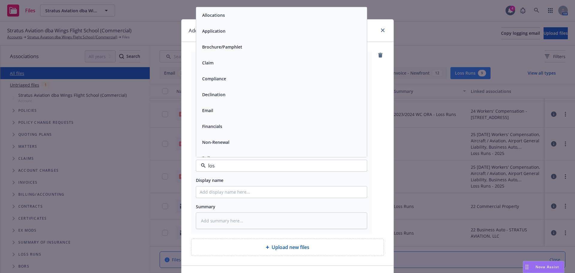
type input "loss"
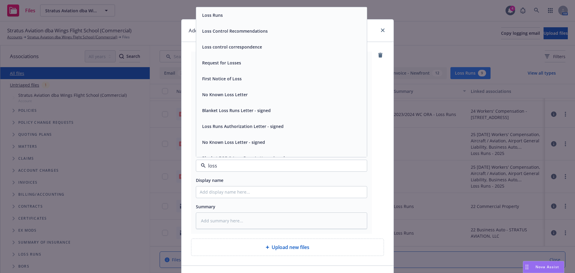
click at [238, 16] on div "Loss Runs" at bounding box center [282, 15] width 164 height 9
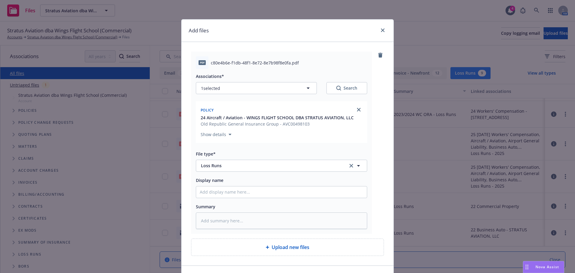
click at [221, 200] on div "Associations* 1 selected Search Policy 24 Aircraft / Aviation - WINGS FLIGHT SC…" at bounding box center [281, 149] width 171 height 160
click at [221, 190] on input "Display name" at bounding box center [281, 191] width 171 height 11
type textarea "x"
type input "2"
type textarea "x"
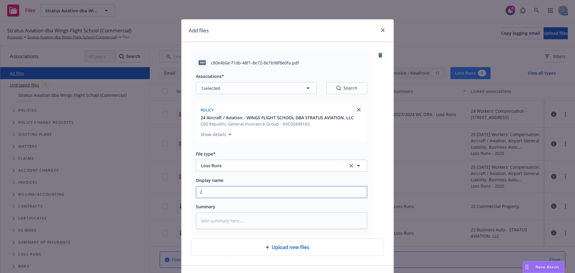
type input "20"
type textarea "x"
type input "201"
type textarea "x"
type input "2014"
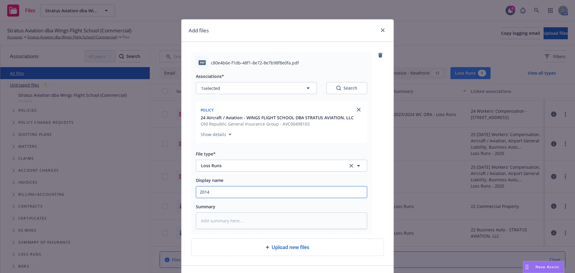
type textarea "x"
type input "2014-"
type textarea "x"
type input "2014-2"
type textarea "x"
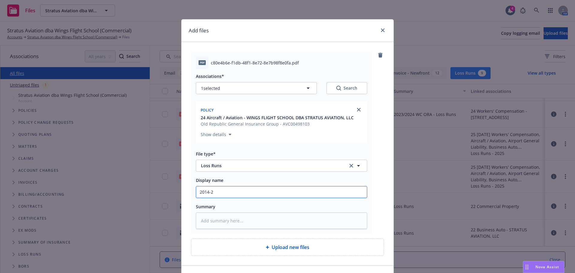
type input "2014-20"
type textarea "x"
type input "2014-202"
type textarea "x"
type input "[DATE]-[DATE]"
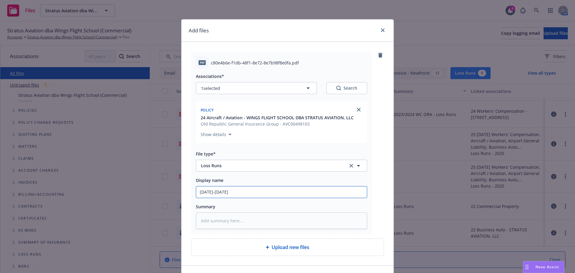
type textarea "x"
type input "[DATE]-[DATE]"
type textarea "x"
type input "[DATE]-[DATE] O"
type textarea "x"
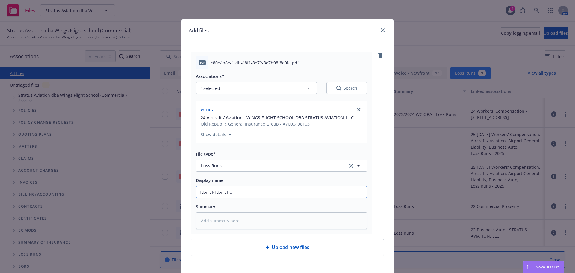
type input "[DATE]-[DATE]"
type textarea "x"
type input "[DATE]-[DATE] A"
type textarea "x"
type input "[DATE]-[DATE] AC"
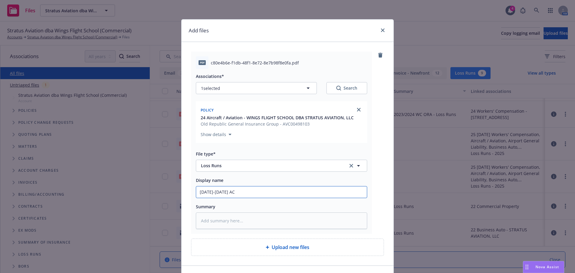
type textarea "x"
type input "[DATE]-[DATE] AC"
type textarea "x"
type input "[DATE]-[DATE] AC L"
type textarea "x"
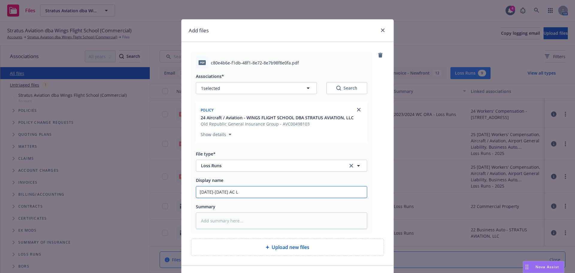
type input "[DATE]-[DATE] AC Lo"
type textarea "x"
type input "[DATE]-[DATE] AC Los"
type textarea "x"
type input "[DATE]-[DATE] AC Loss"
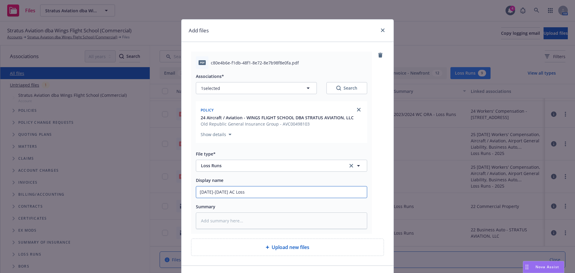
type textarea "x"
type input "[DATE]-[DATE] AC Loss"
type textarea "x"
type input "[DATE]-[DATE] AC Loss R"
type textarea "x"
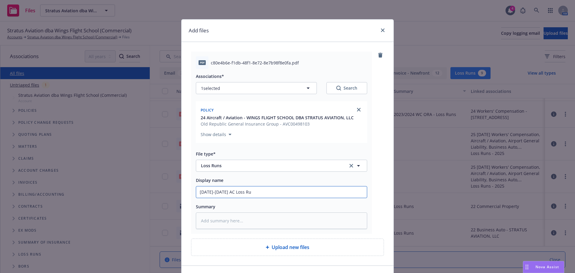
type input "[DATE]-[DATE] AC Loss Rub"
type textarea "x"
type input "[DATE]-[DATE] AC Loss Rubn"
type textarea "x"
type input "[DATE]-[DATE] AC Loss Rubns"
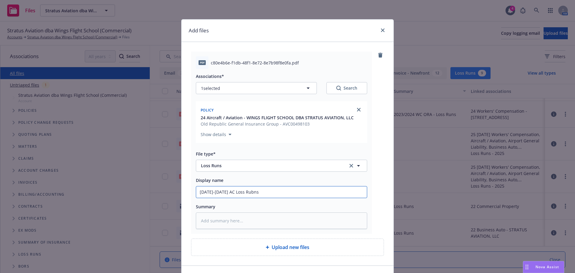
type textarea "x"
type input "[DATE]-[DATE] AC Loss Rubn"
type textarea "x"
type input "[DATE]-[DATE] AC Loss Rub"
type textarea "x"
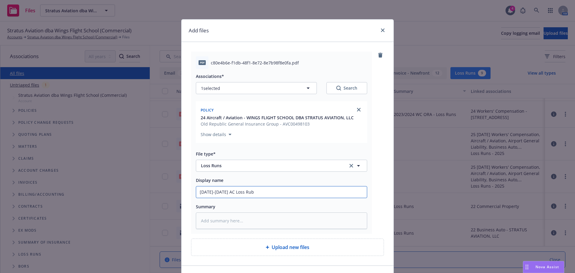
type input "[DATE]-[DATE] AC Loss Ru"
type textarea "x"
type input "[DATE]-[DATE] AC Loss Run"
type textarea "x"
type input "[DATE]-[DATE] AC Loss Runs"
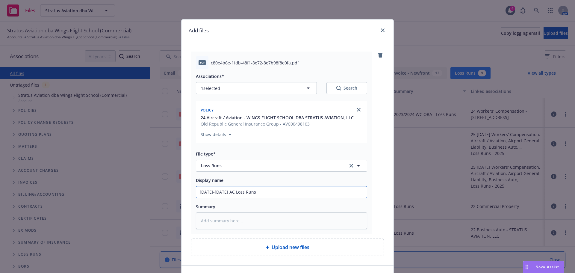
click at [225, 191] on input "[DATE]-[DATE] AC Loss Runs" at bounding box center [281, 191] width 171 height 11
type textarea "x"
type input "[DATE]-[DATE] AC Loss Runs"
type textarea "x"
type input "[DATE]-[DATE] AC O Loss Runs"
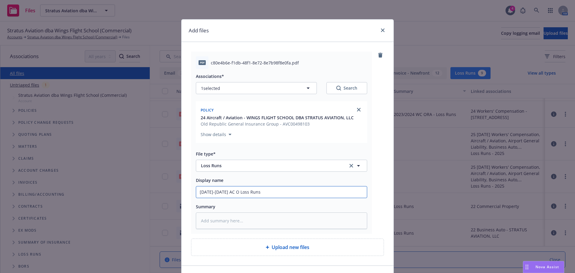
type textarea "x"
type input "[DATE]-[DATE] AC OR Loss Runs"
type textarea "x"
click at [212, 189] on input "[DATE]-[DATE] AC ORA Loss Runs" at bounding box center [281, 191] width 171 height 11
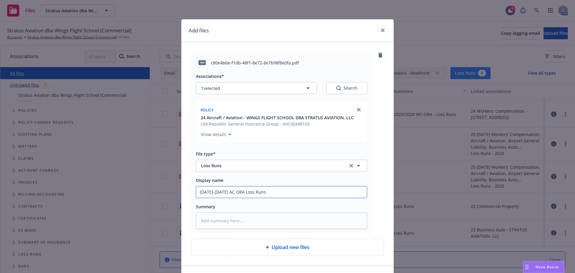
click at [212, 189] on input "[DATE]-[DATE] AC ORA Loss Runs" at bounding box center [281, 191] width 171 height 11
type input "[DATE]-[DATE] AC ORA Loss Runs"
click at [199, 224] on textarea at bounding box center [281, 220] width 171 height 16
paste textarea "[DATE]-[DATE] AC ORA Loss Runs"
type textarea "x"
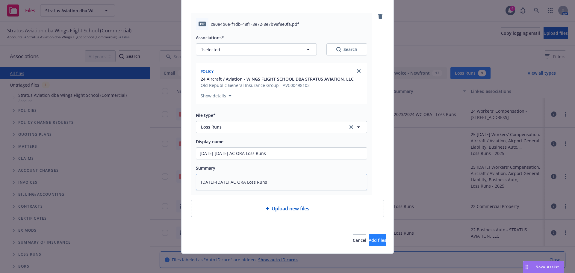
type textarea "[DATE]-[DATE] AC ORA Loss Runs"
click at [369, 242] on span "Add files" at bounding box center [378, 240] width 18 height 6
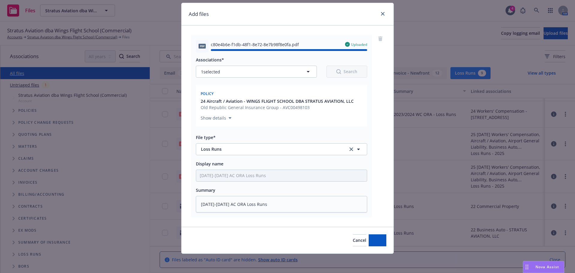
type textarea "x"
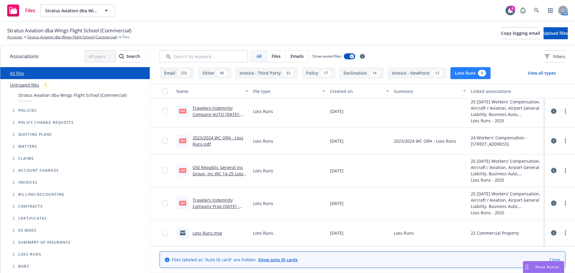
click at [546, 268] on span "Nova Assist" at bounding box center [548, 266] width 24 height 5
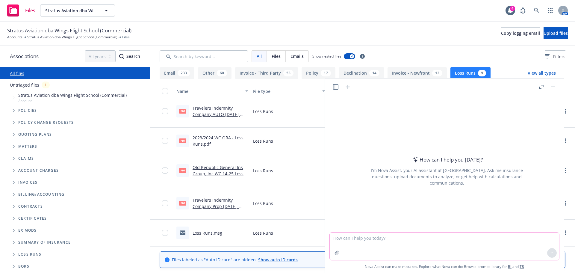
click at [359, 233] on textarea at bounding box center [445, 247] width 230 height 28
drag, startPoint x: 338, startPoint y: 245, endPoint x: 332, endPoint y: 241, distance: 7.9
click at [327, 240] on div "How can I help you [DATE]? I'm Nova Assist, your AI assistant at Newfront. Ask …" at bounding box center [444, 183] width 239 height 177
click at [337, 242] on textarea "rewrite this:" at bounding box center [445, 243] width 230 height 34
paste textarea "I'm still waiting for [PERSON_NAME] to complete the AC application in [GEOGRAPH…"
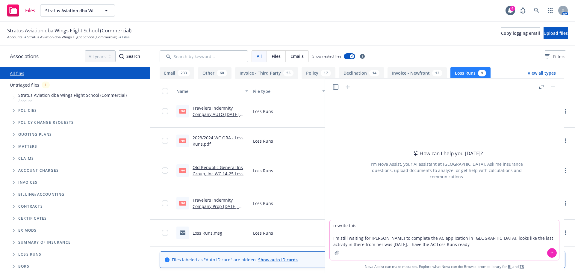
type textarea "rewrite this: I'm still waiting for [PERSON_NAME] to complete the AC applicatio…"
click at [551, 252] on icon at bounding box center [552, 253] width 4 height 4
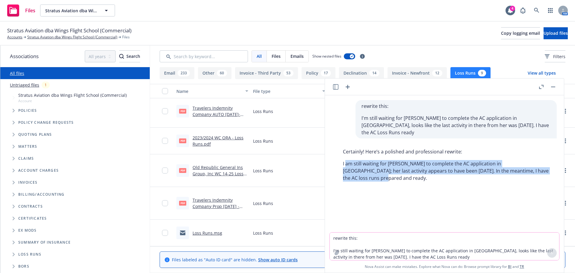
drag, startPoint x: 345, startPoint y: 157, endPoint x: 517, endPoint y: 172, distance: 172.1
click at [541, 168] on div "Certainly! Here’s a polished and professional rewrite: I am still waiting for […" at bounding box center [447, 165] width 220 height 38
click at [385, 168] on div "Certainly! Here’s a polished and professional rewrite: I am still waiting for […" at bounding box center [447, 165] width 220 height 38
drag, startPoint x: 533, startPoint y: 165, endPoint x: 339, endPoint y: 156, distance: 194.4
click at [339, 156] on div "Certainly! Here’s a polished and professional rewrite: I am still waiting for […" at bounding box center [447, 165] width 220 height 38
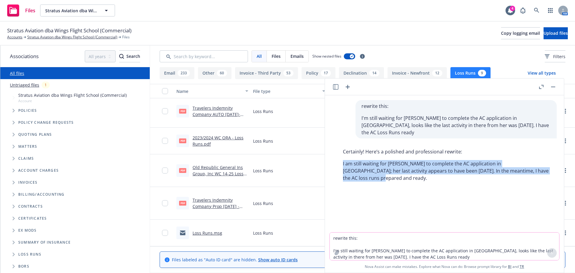
copy p "I am still waiting for [PERSON_NAME] to complete the AC application in [GEOGRAP…"
click at [557, 86] on button "button" at bounding box center [553, 86] width 7 height 7
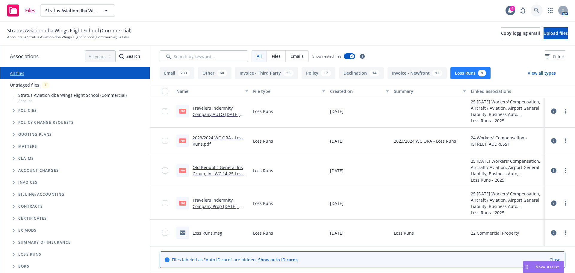
click at [539, 10] on icon at bounding box center [536, 10] width 5 height 5
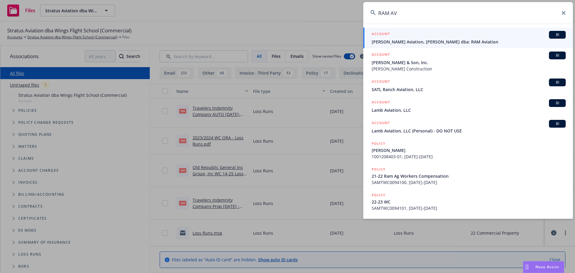
type input "RAM AV"
click at [428, 40] on span "[PERSON_NAME] Aviation, [PERSON_NAME] dba: RAM Aviation" at bounding box center [469, 42] width 194 height 6
